Goal: Obtain resource: Obtain resource

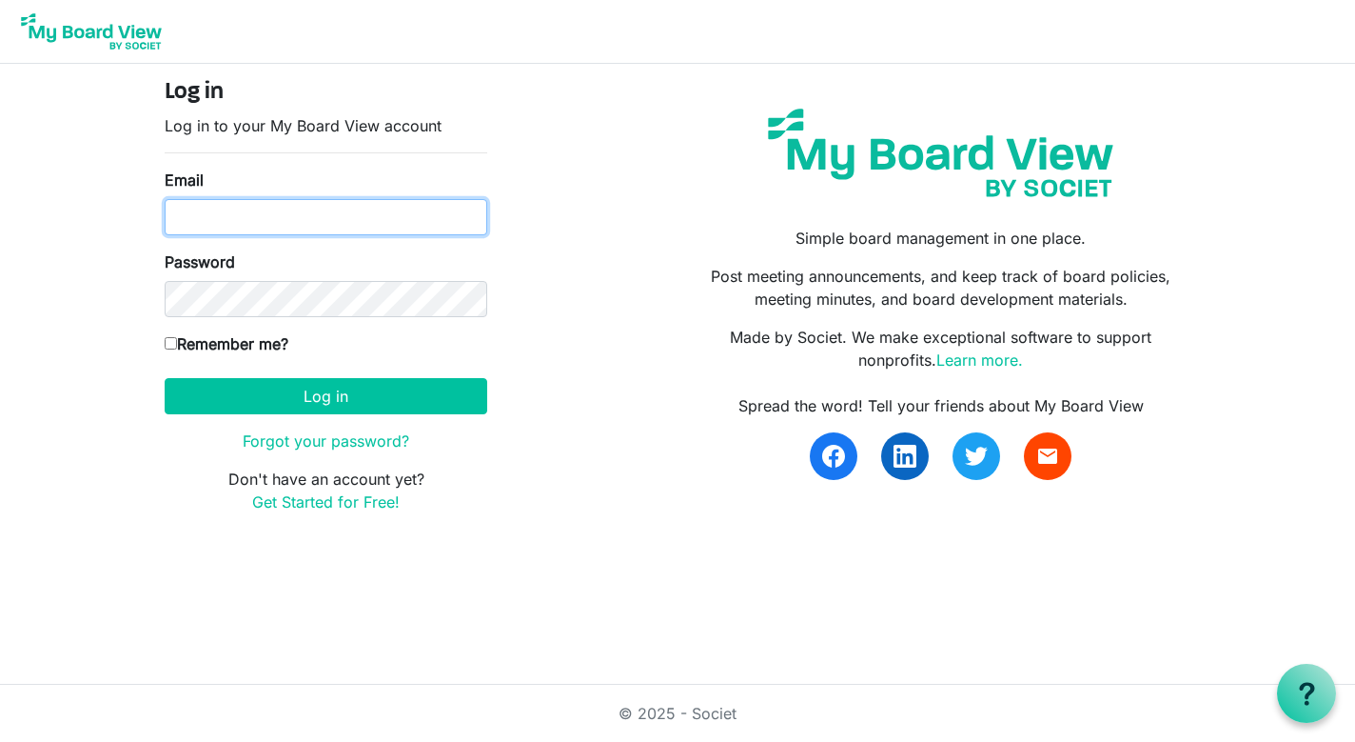
type input "[EMAIL_ADDRESS][DOMAIN_NAME]"
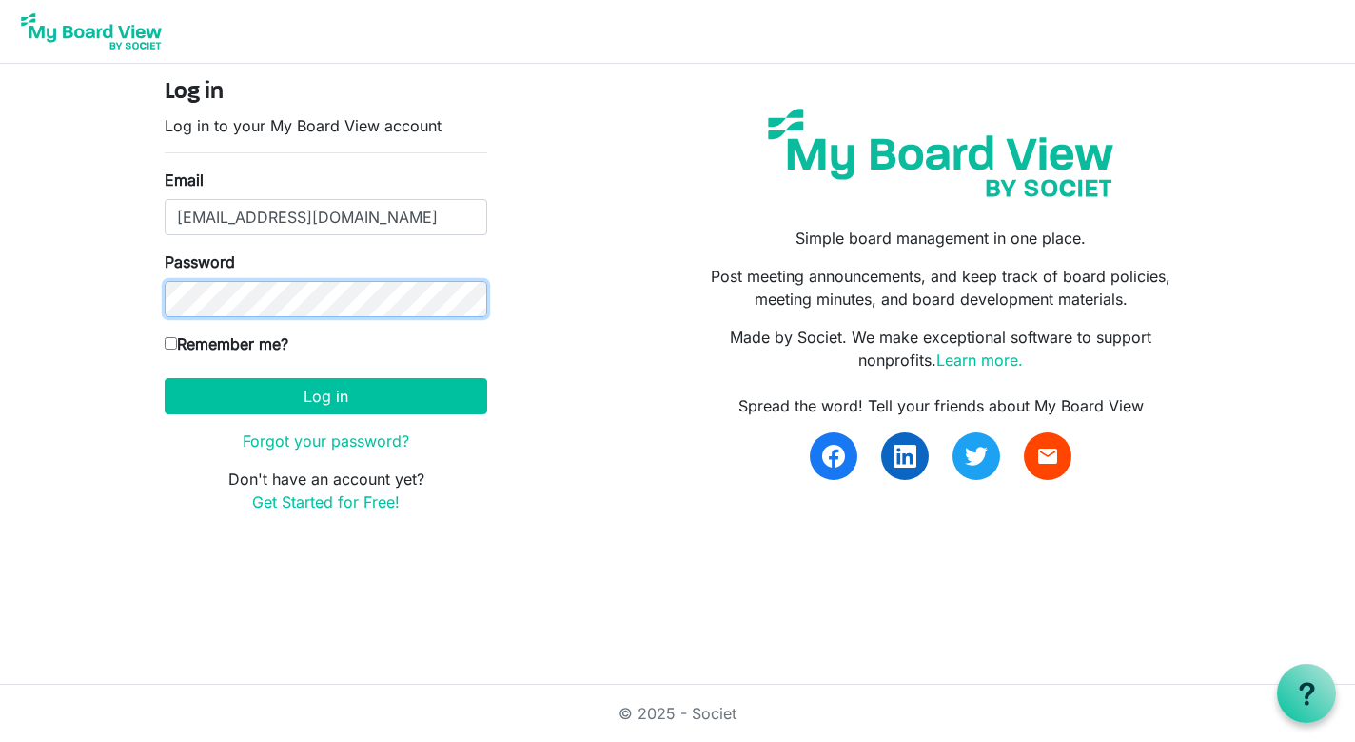
click at [326, 395] on button "Log in" at bounding box center [326, 396] width 323 height 36
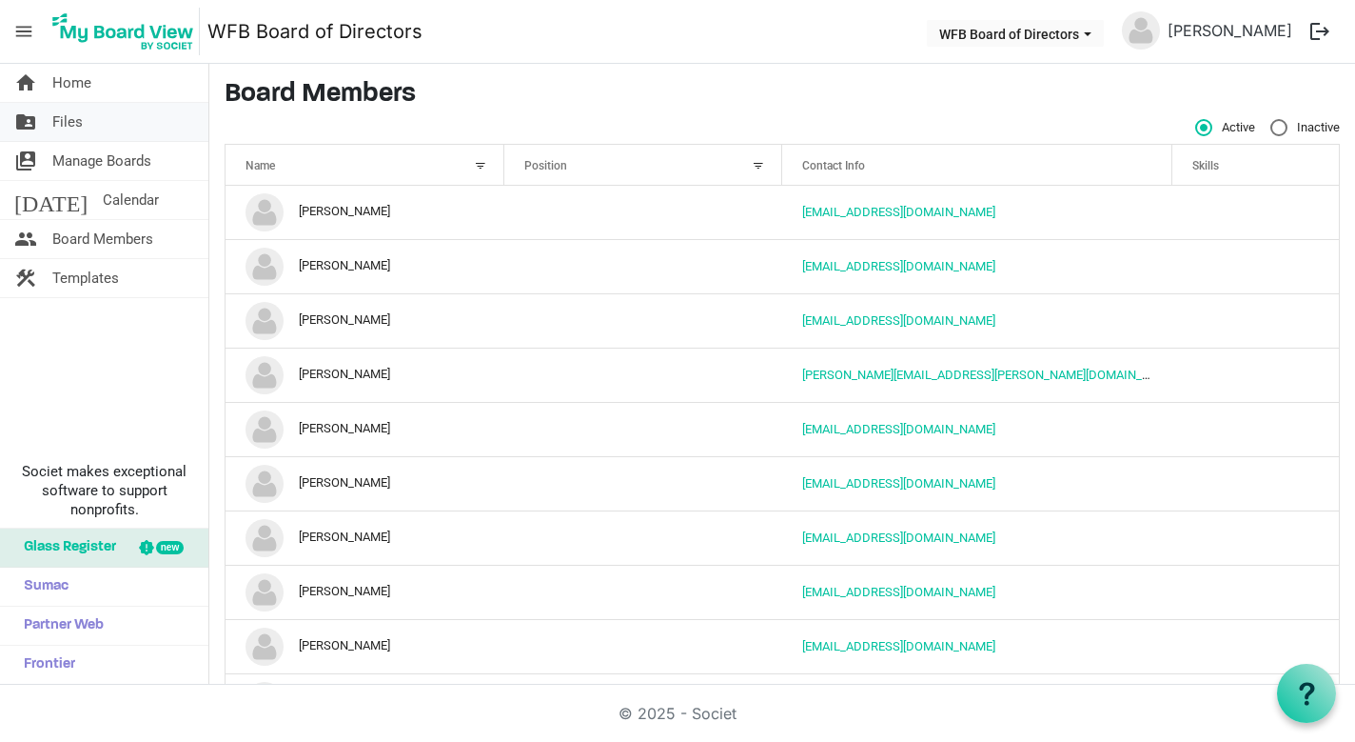
click at [68, 124] on span "Files" at bounding box center [67, 122] width 30 height 38
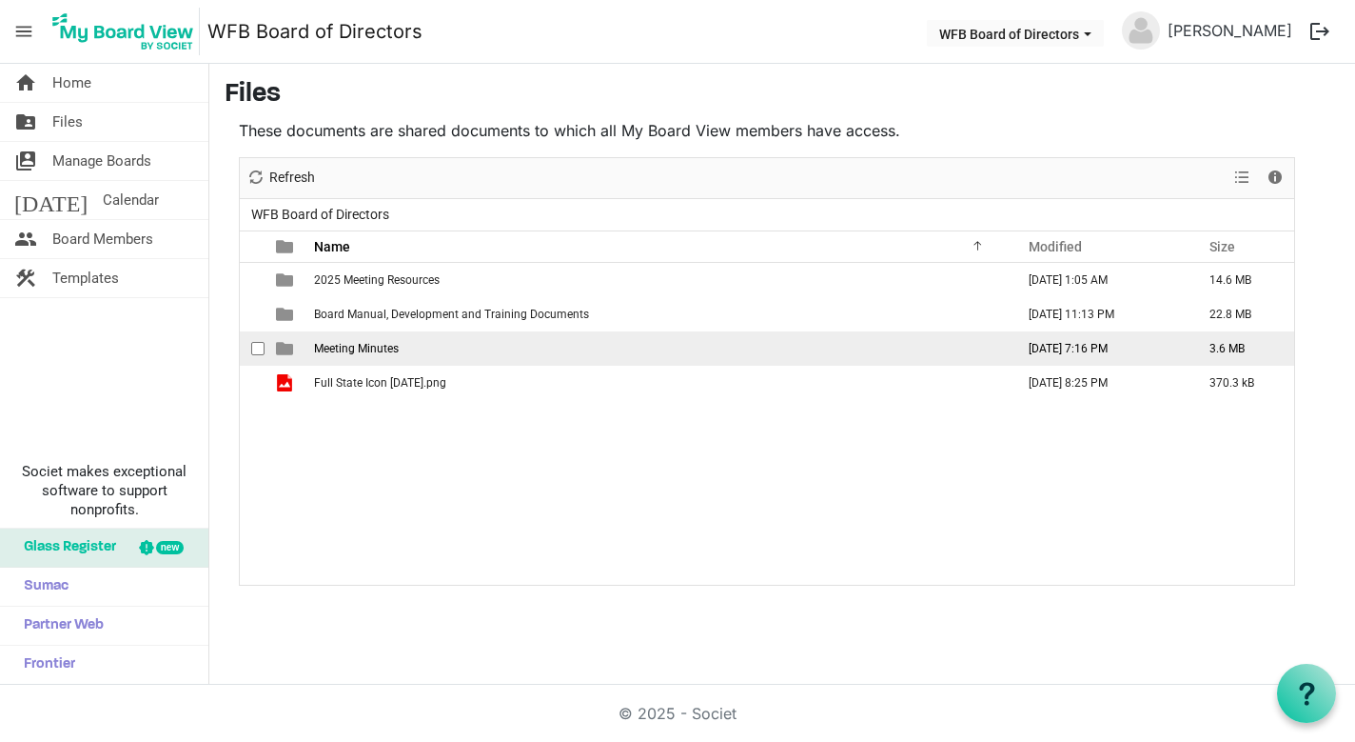
click at [382, 349] on span "Meeting Minutes" at bounding box center [356, 348] width 85 height 13
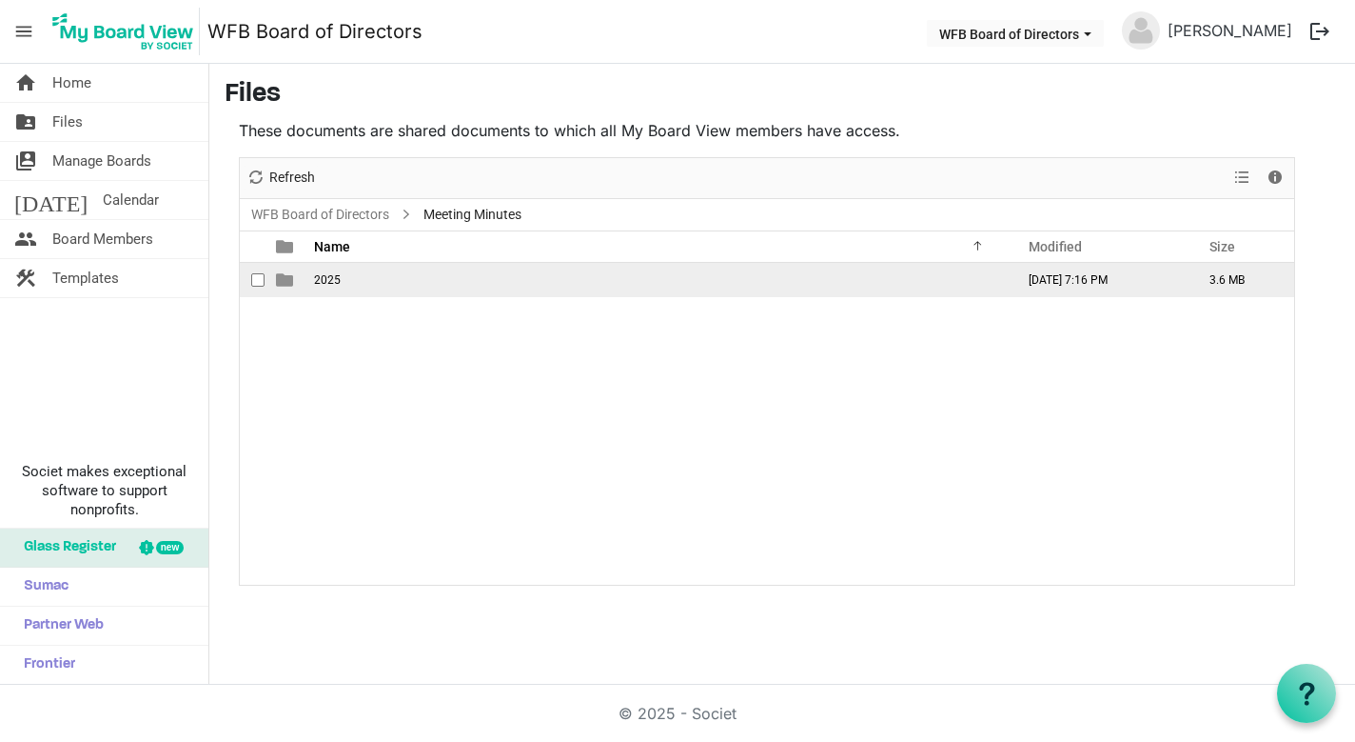
click at [332, 282] on span "2025" at bounding box center [327, 279] width 27 height 13
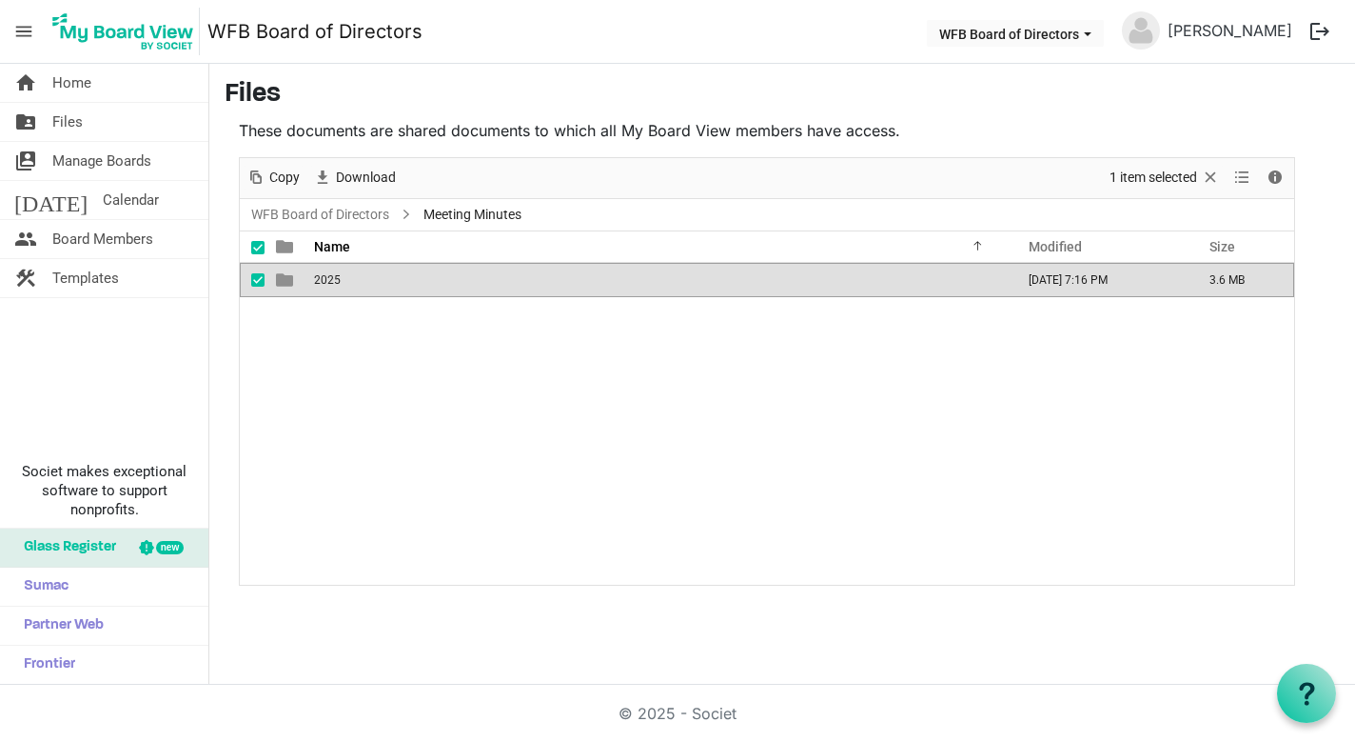
click at [332, 282] on span "2025" at bounding box center [327, 279] width 27 height 13
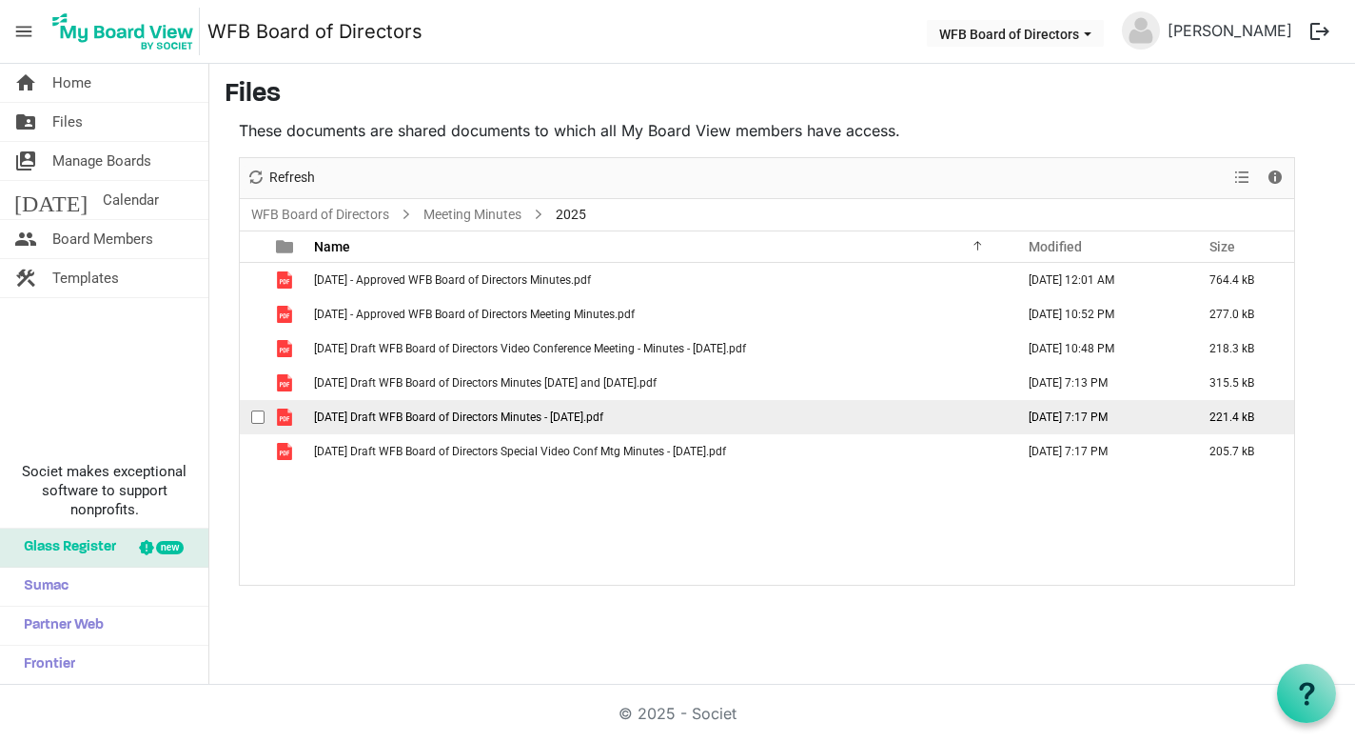
click at [423, 423] on span "7-29-2025 Draft WFB Board of Directors Minutes - 7-29-2025.pdf" at bounding box center [458, 416] width 289 height 13
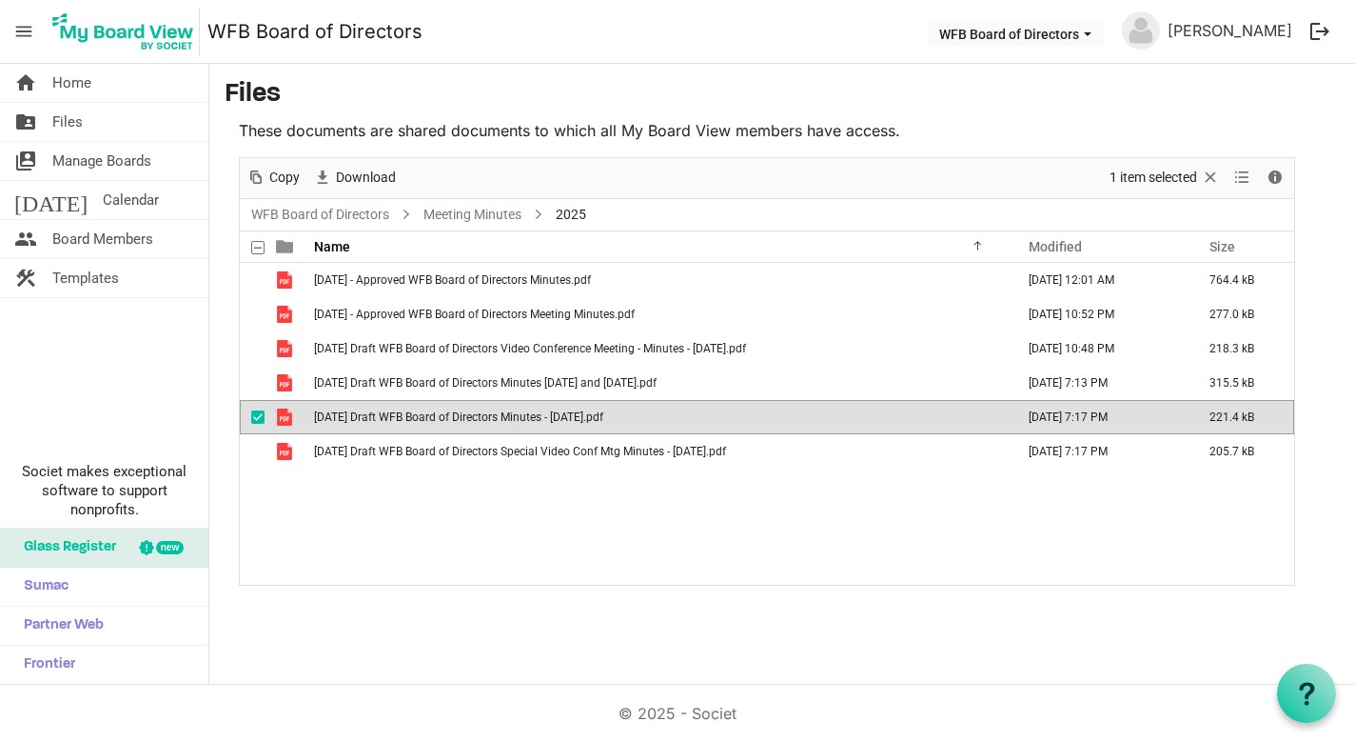
click at [423, 423] on span "7-29-2025 Draft WFB Board of Directors Minutes - 7-29-2025.pdf" at bounding box center [458, 416] width 289 height 13
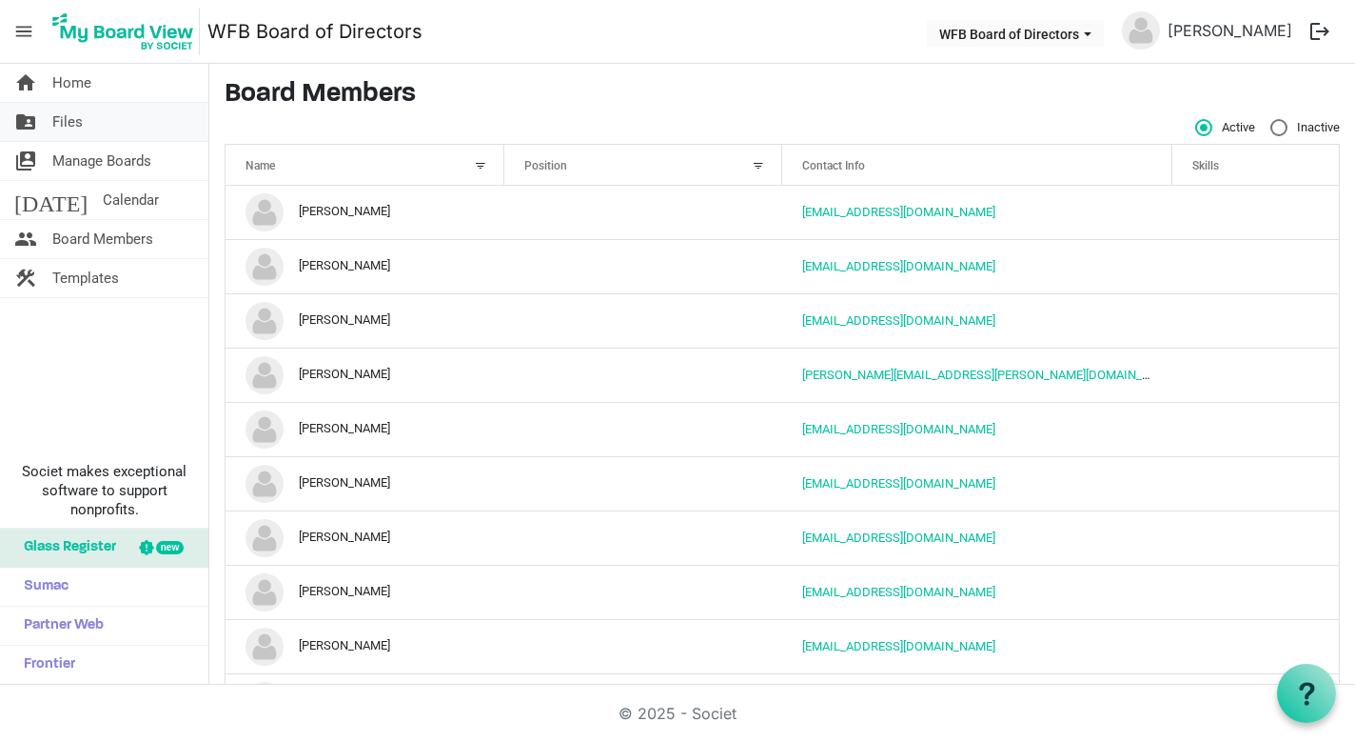
click at [73, 120] on span "Files" at bounding box center [67, 122] width 30 height 38
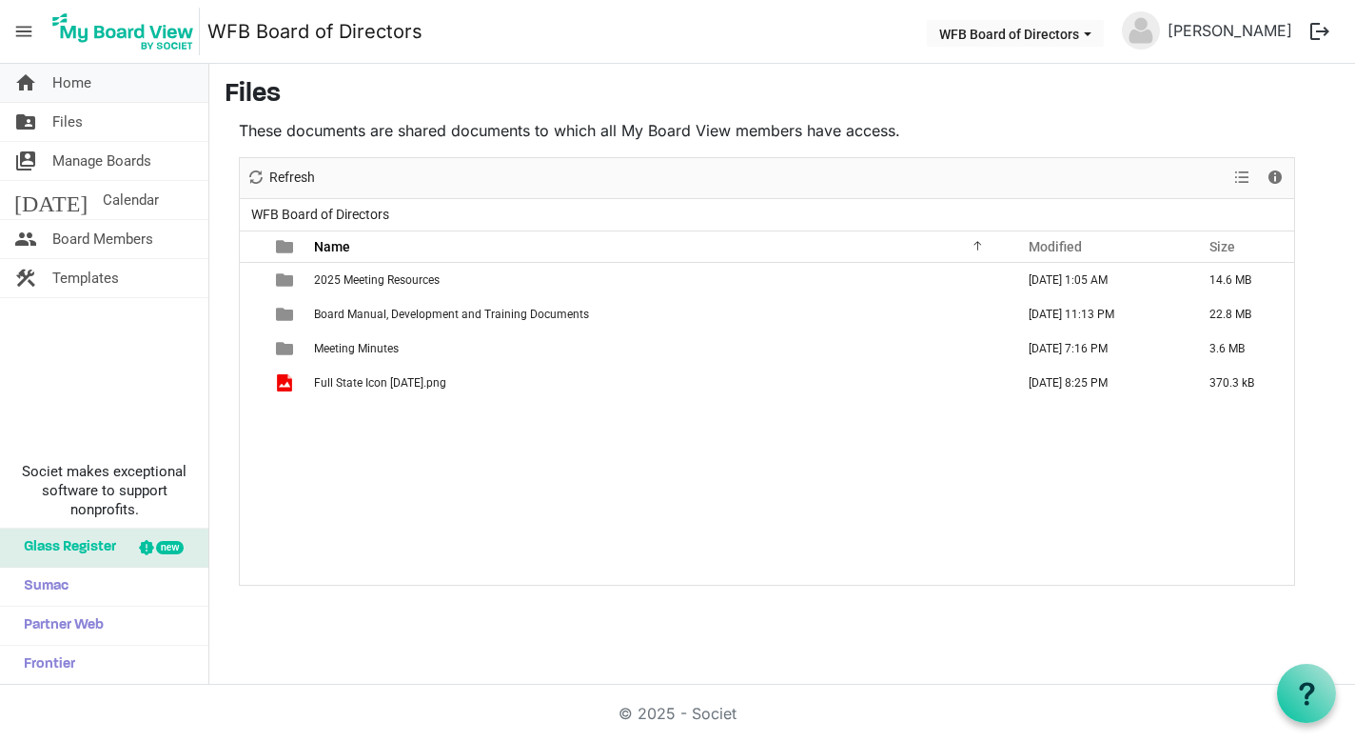
click at [103, 83] on link "home Home" at bounding box center [104, 83] width 208 height 38
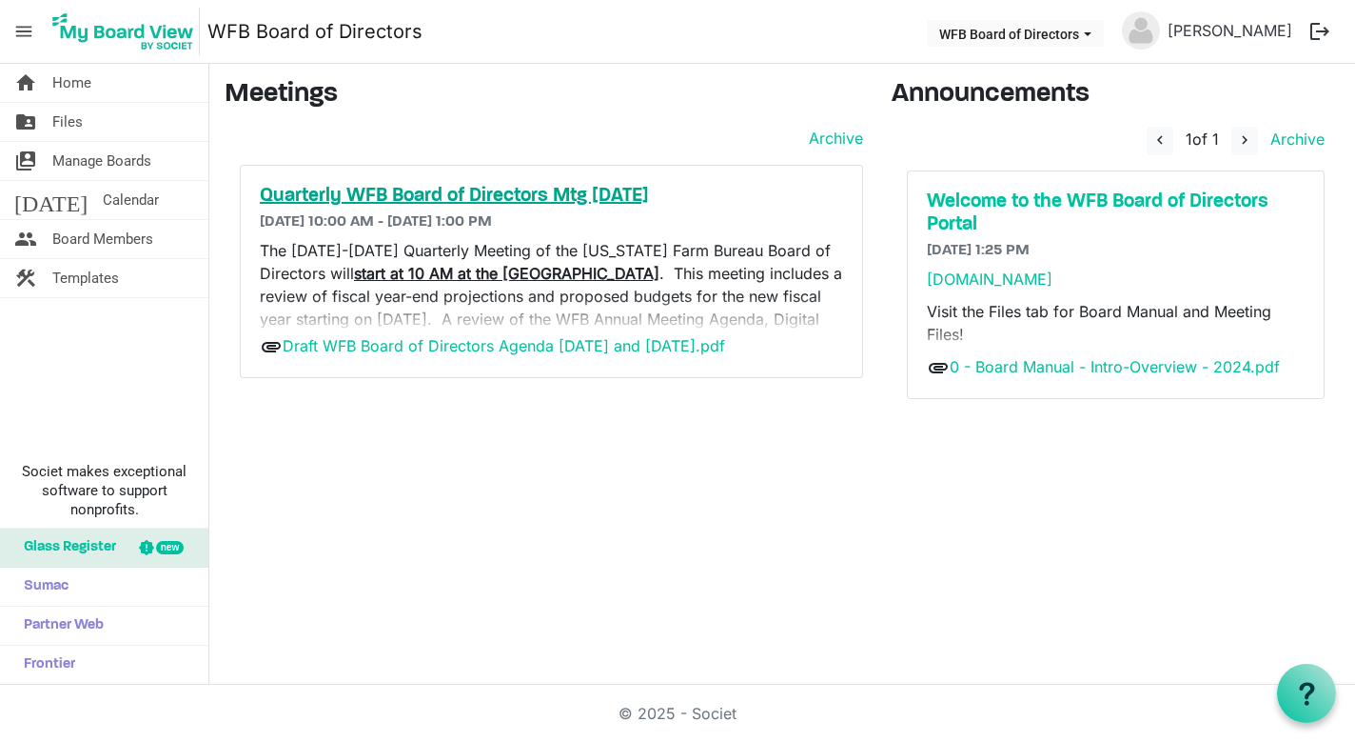
click at [492, 197] on h5 "Quarterly WFB Board of Directors Mtg [DATE]" at bounding box center [552, 196] width 584 height 23
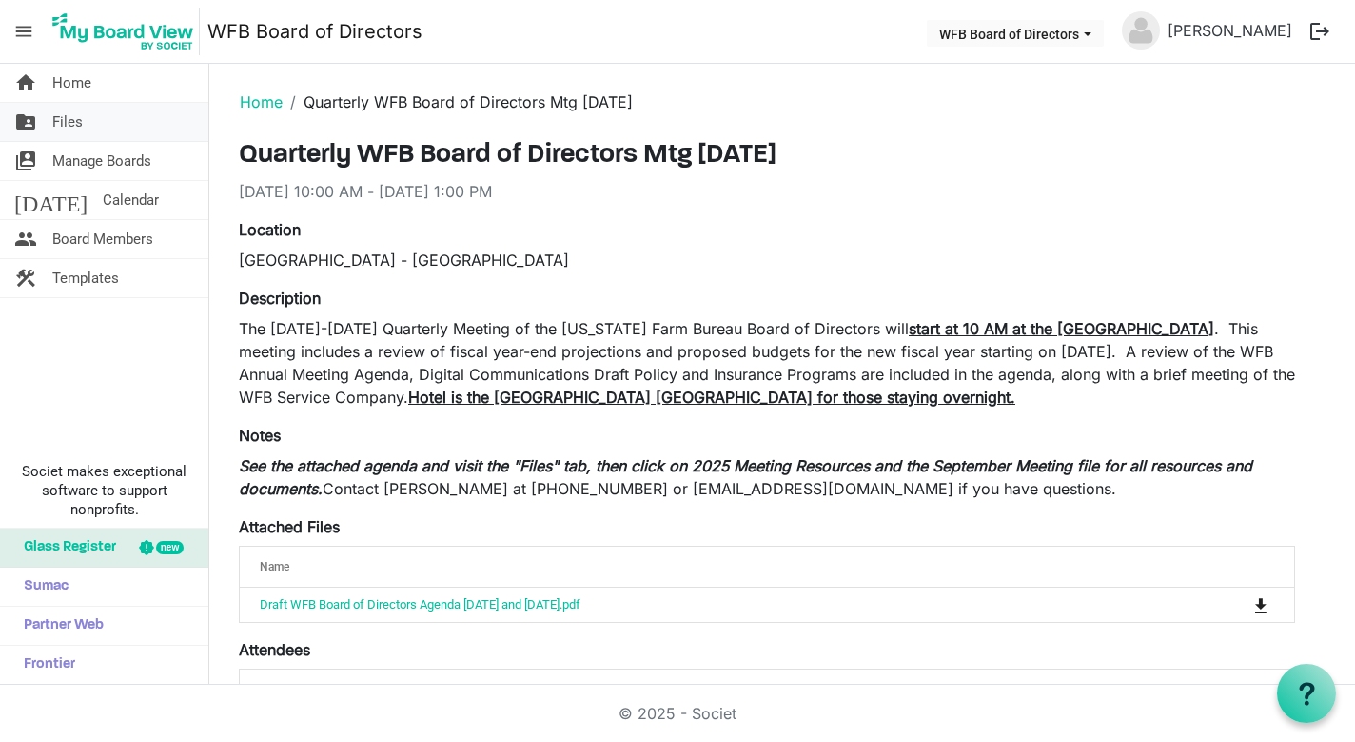
click at [84, 122] on link "folder_shared Files" at bounding box center [104, 122] width 208 height 38
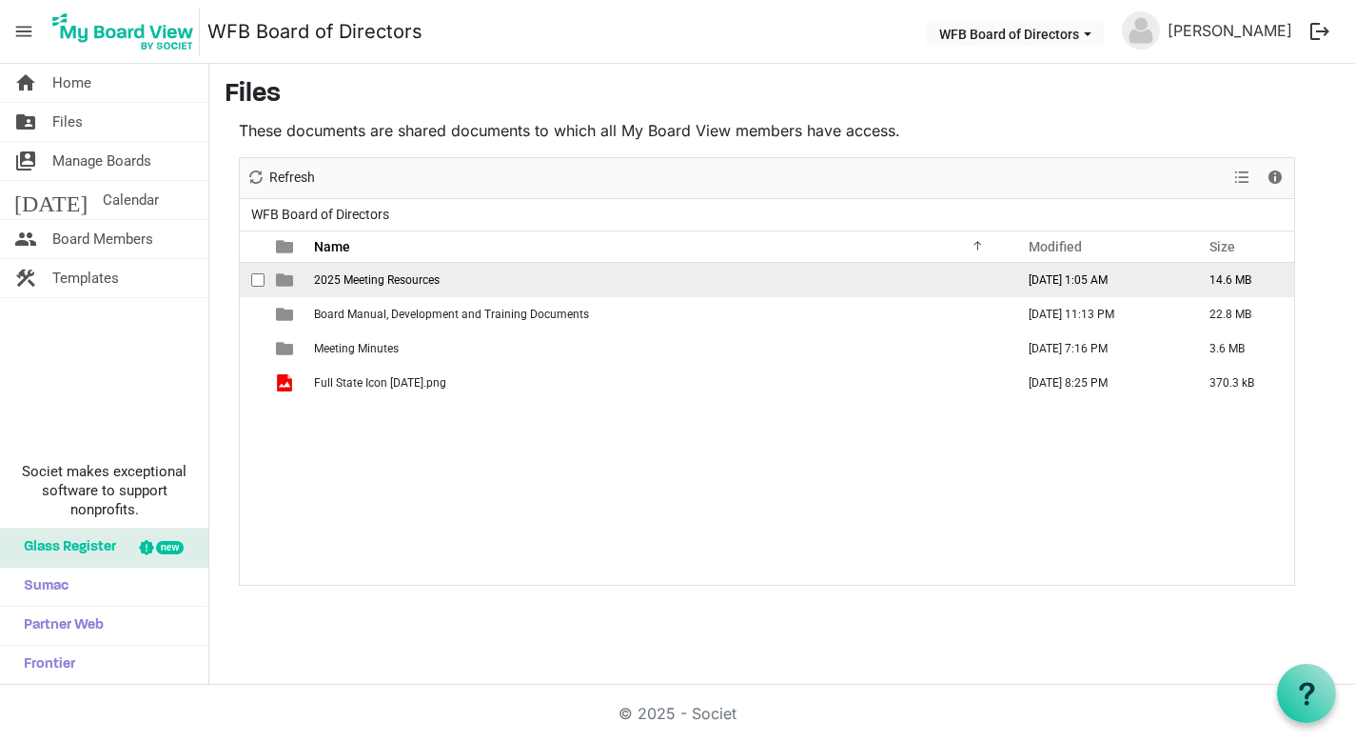
click at [400, 286] on span "2025 Meeting Resources" at bounding box center [377, 279] width 126 height 13
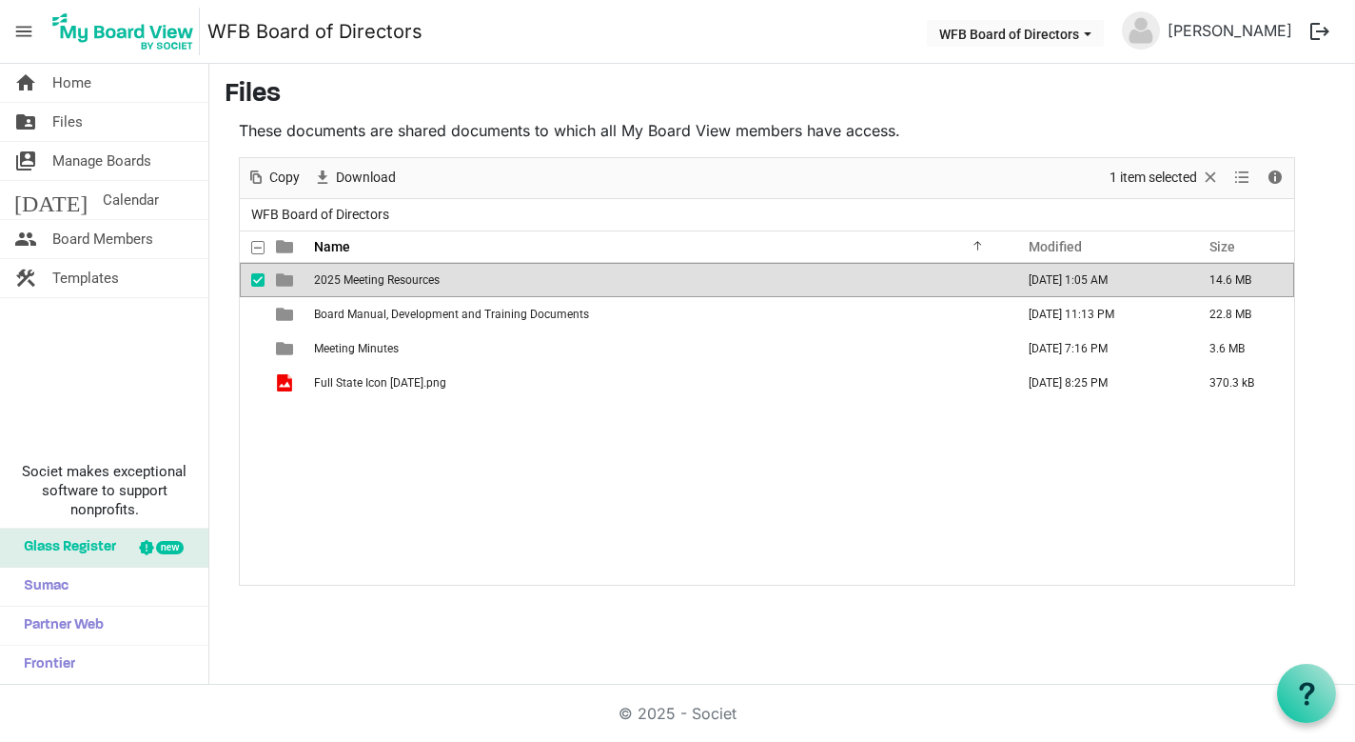
click at [276, 274] on span "is template cell column header type" at bounding box center [284, 279] width 17 height 17
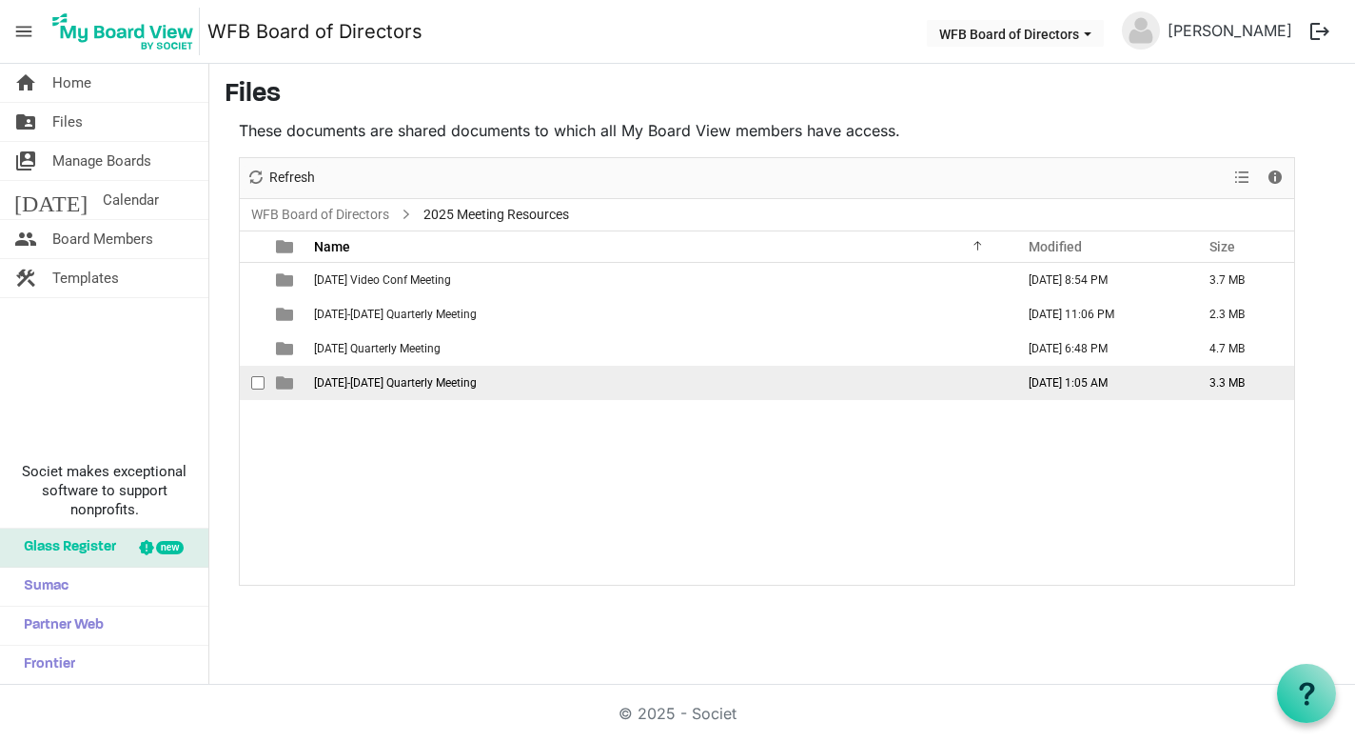
click at [433, 388] on span "September 18-19 Quarterly Meeting" at bounding box center [395, 382] width 163 height 13
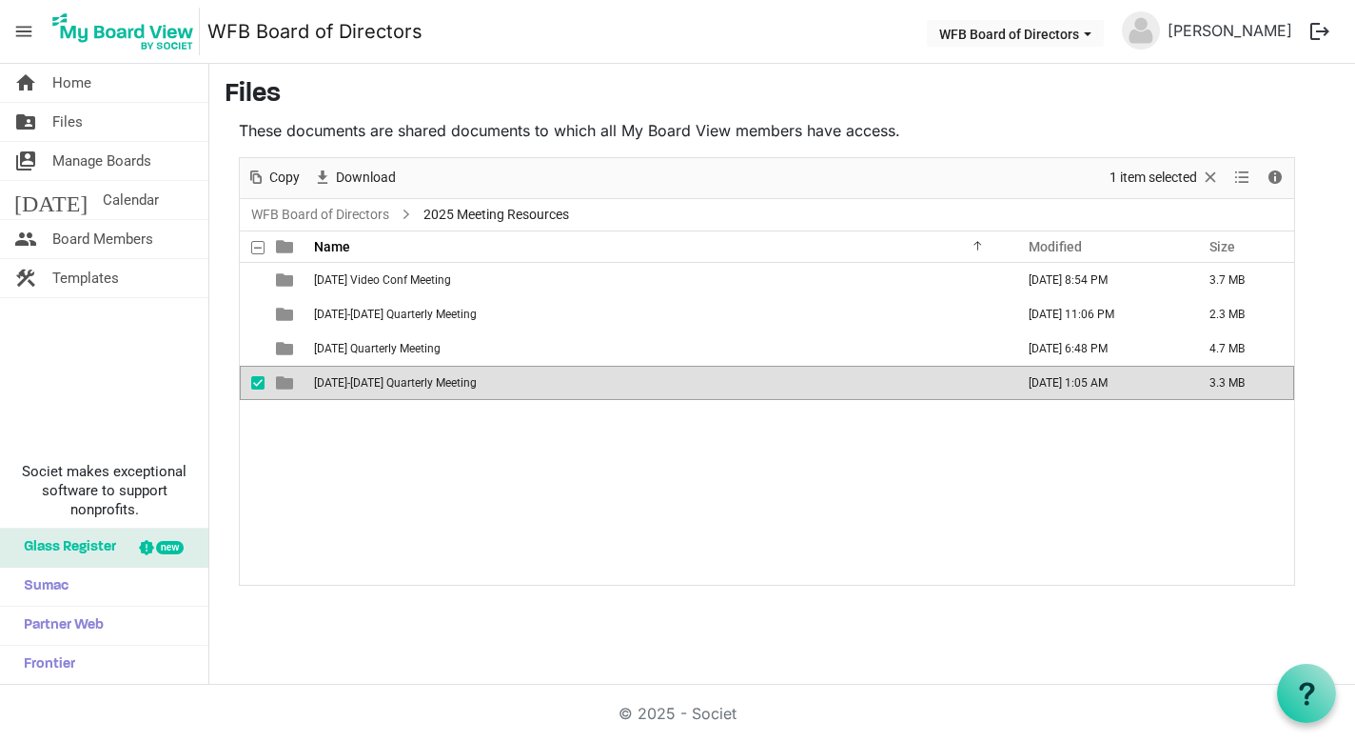
click at [433, 388] on span "September 18-19 Quarterly Meeting" at bounding box center [395, 382] width 163 height 13
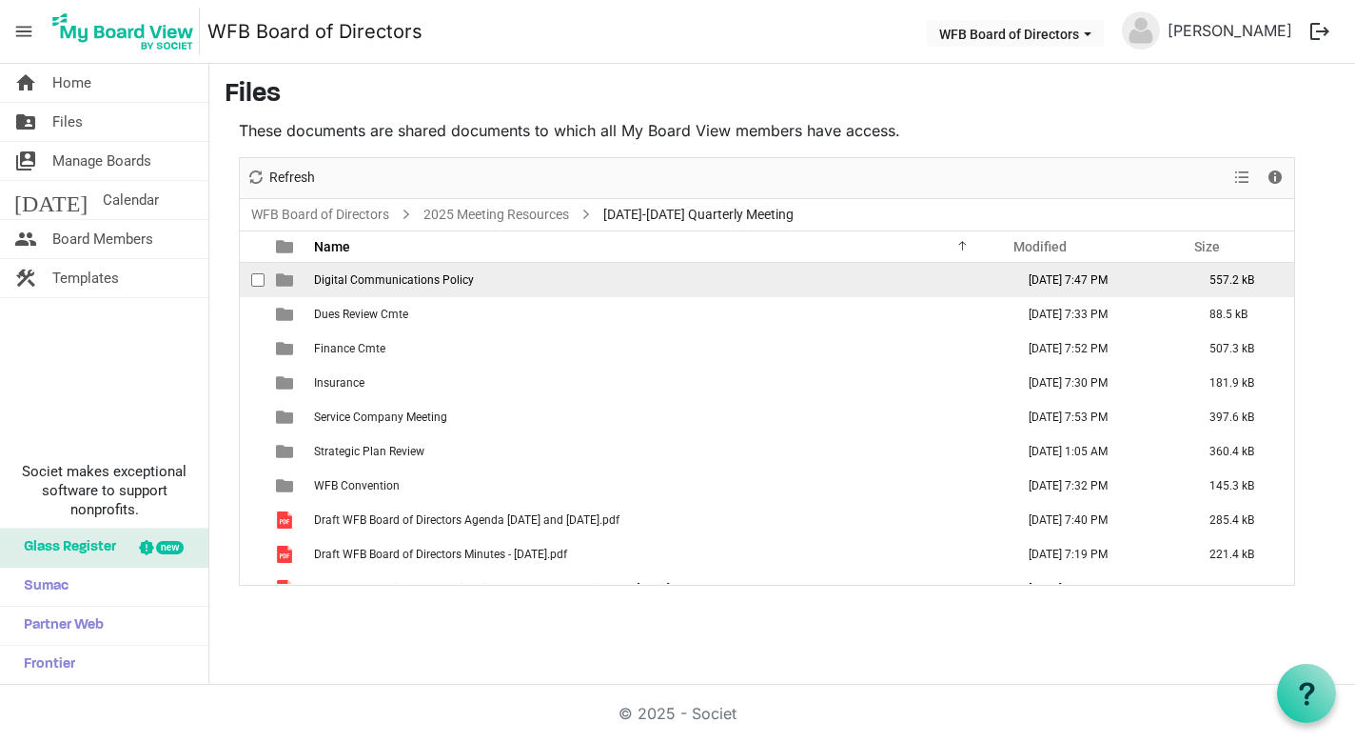
click at [473, 281] on td "Digital Communications Policy" at bounding box center [658, 280] width 701 height 34
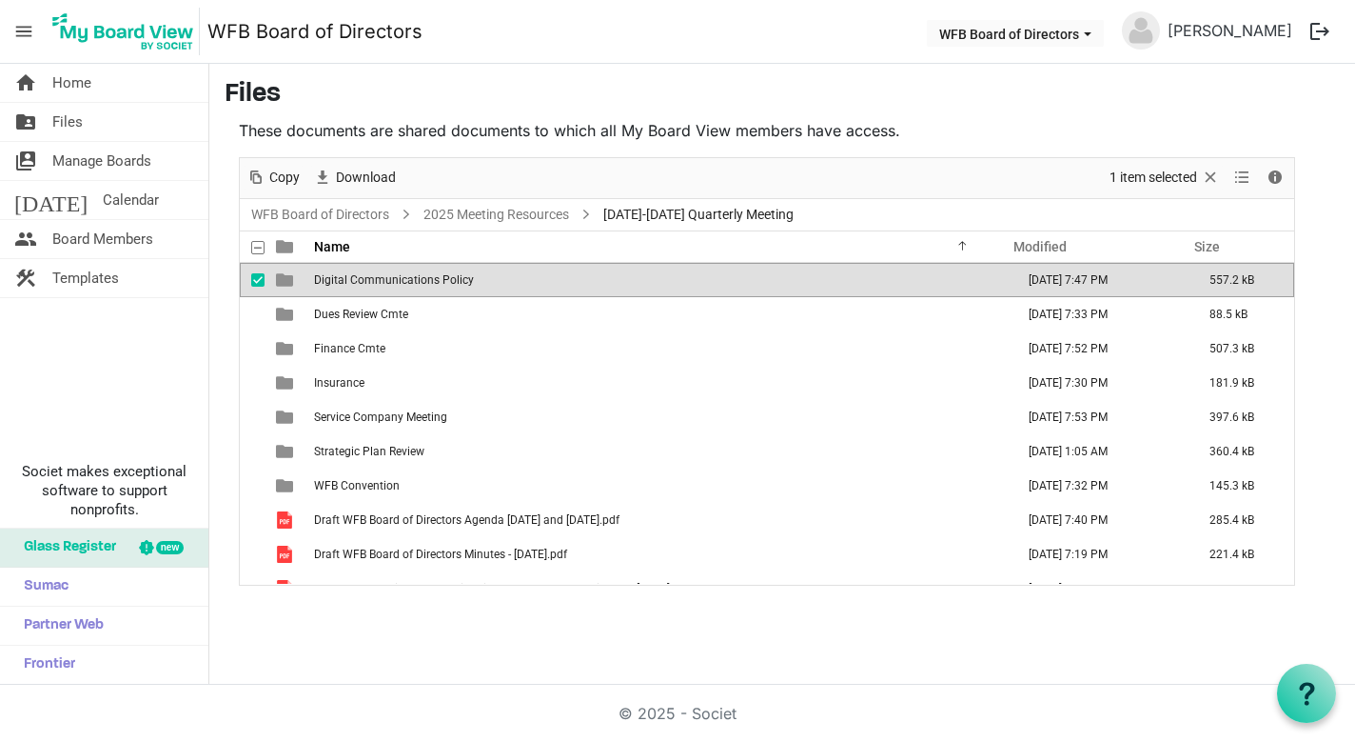
click at [473, 281] on td "Digital Communications Policy" at bounding box center [658, 280] width 701 height 34
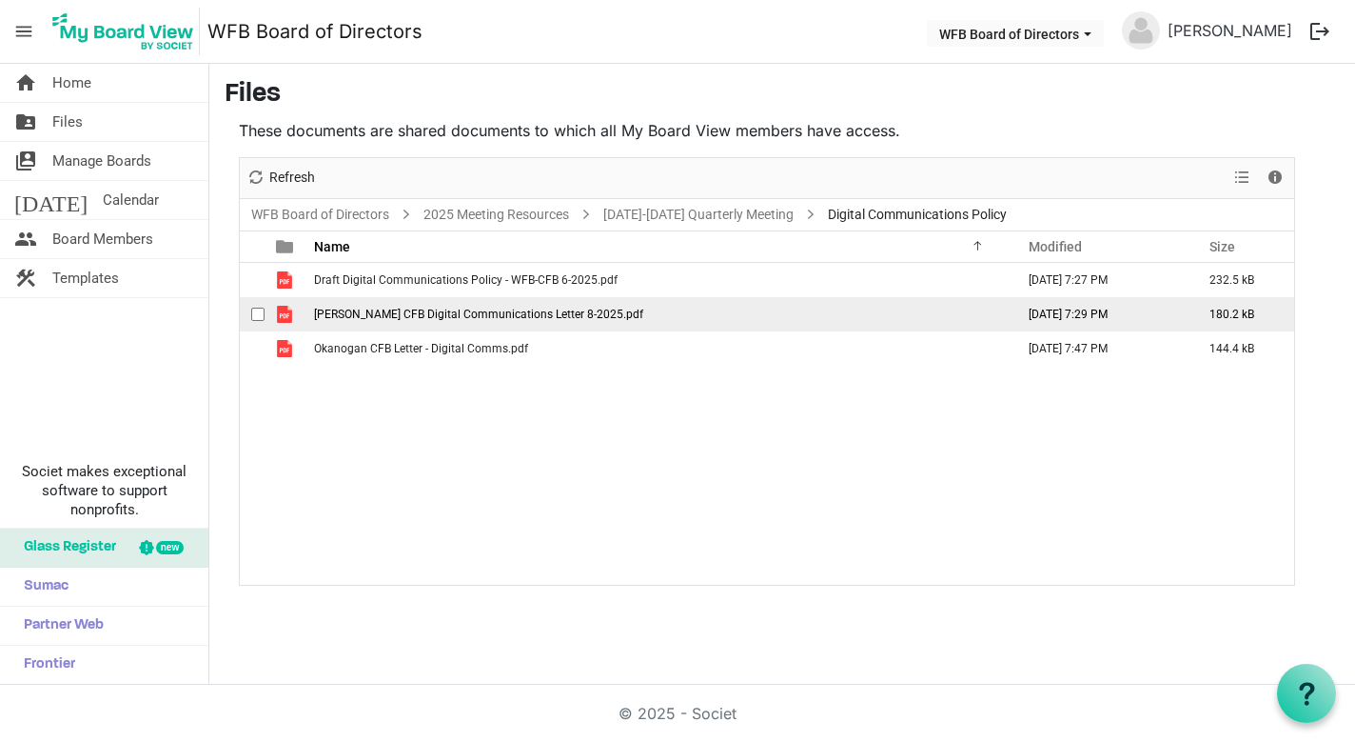
click at [523, 322] on td "Lewis CFB Digital Communications Letter 8-2025.pdf" at bounding box center [658, 314] width 701 height 34
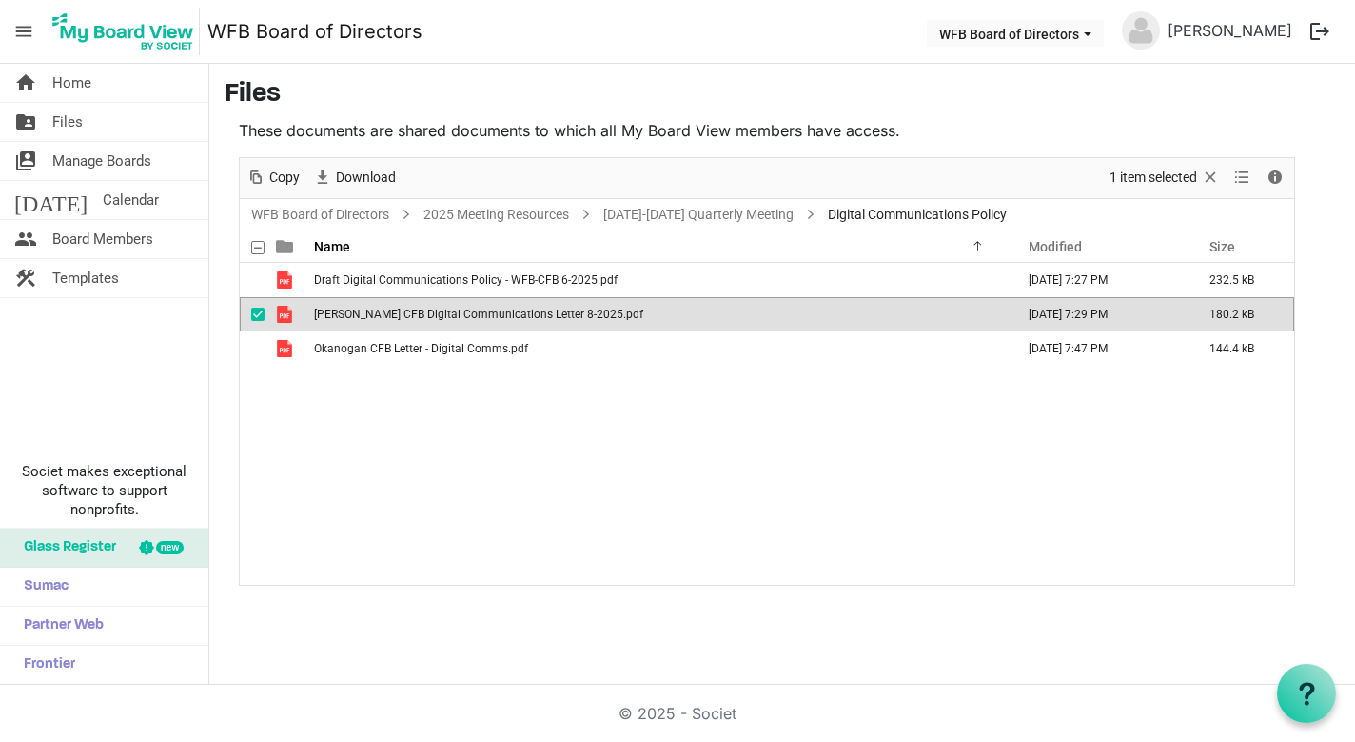
click at [523, 322] on td "Lewis CFB Digital Communications Letter 8-2025.pdf" at bounding box center [658, 314] width 701 height 34
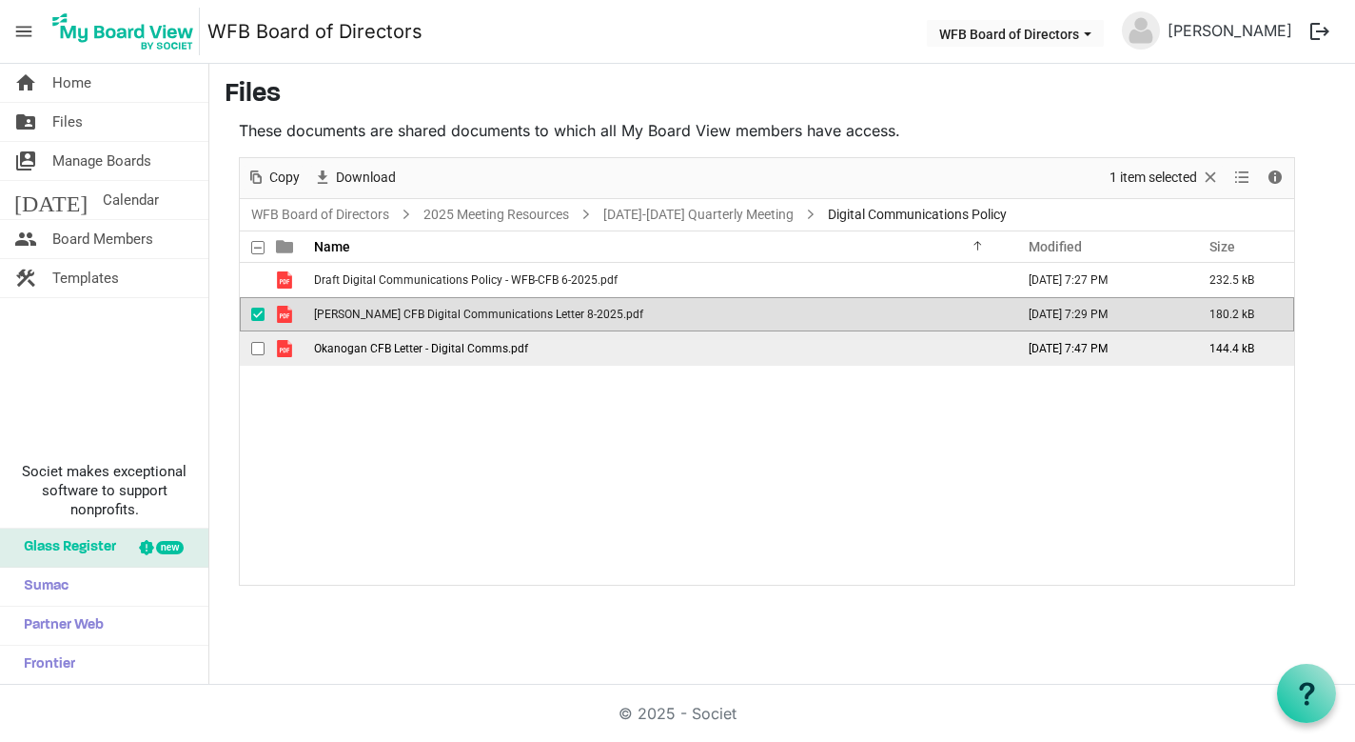
click at [502, 355] on td "Okanogan CFB Letter - Digital Comms.pdf" at bounding box center [658, 348] width 701 height 34
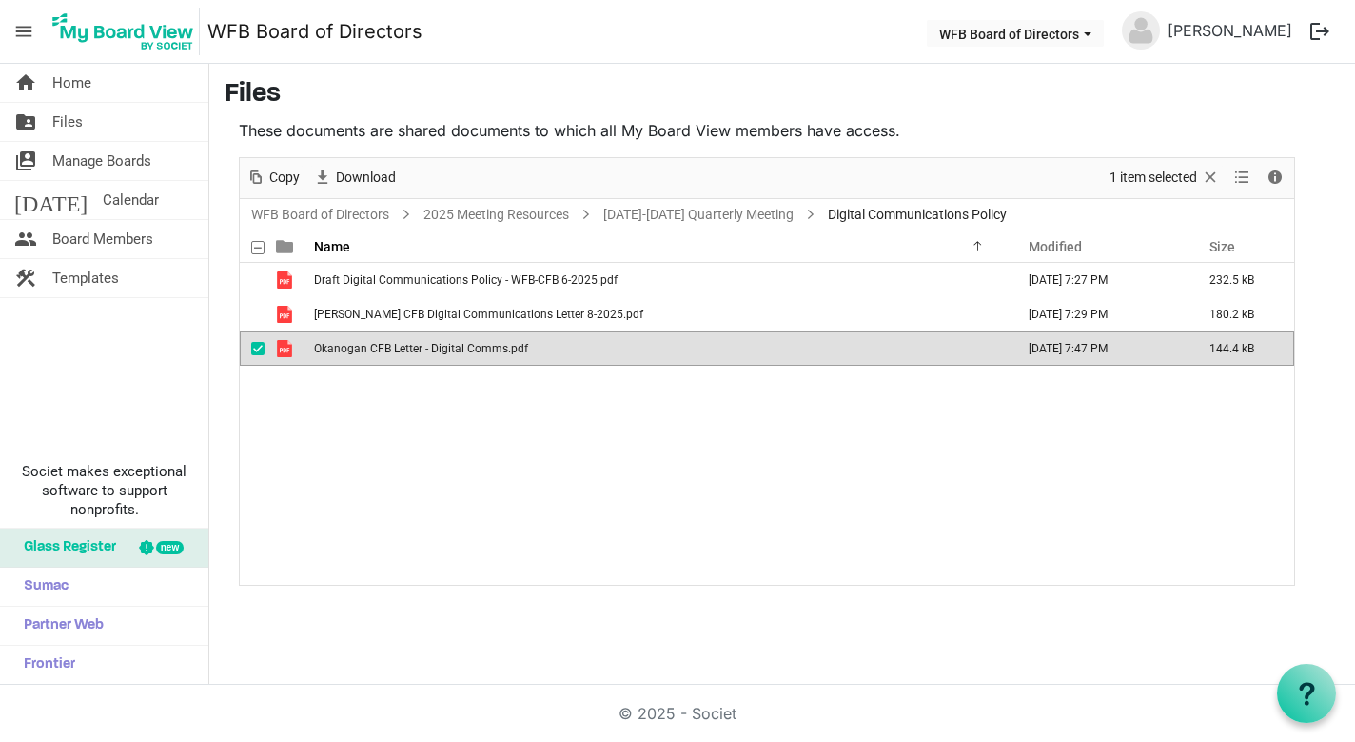
click at [502, 355] on td "Okanogan CFB Letter - Digital Comms.pdf" at bounding box center [658, 348] width 701 height 34
click at [657, 223] on link "September 18-19 Quarterly Meeting" at bounding box center [699, 215] width 198 height 24
